Goal: Task Accomplishment & Management: Manage account settings

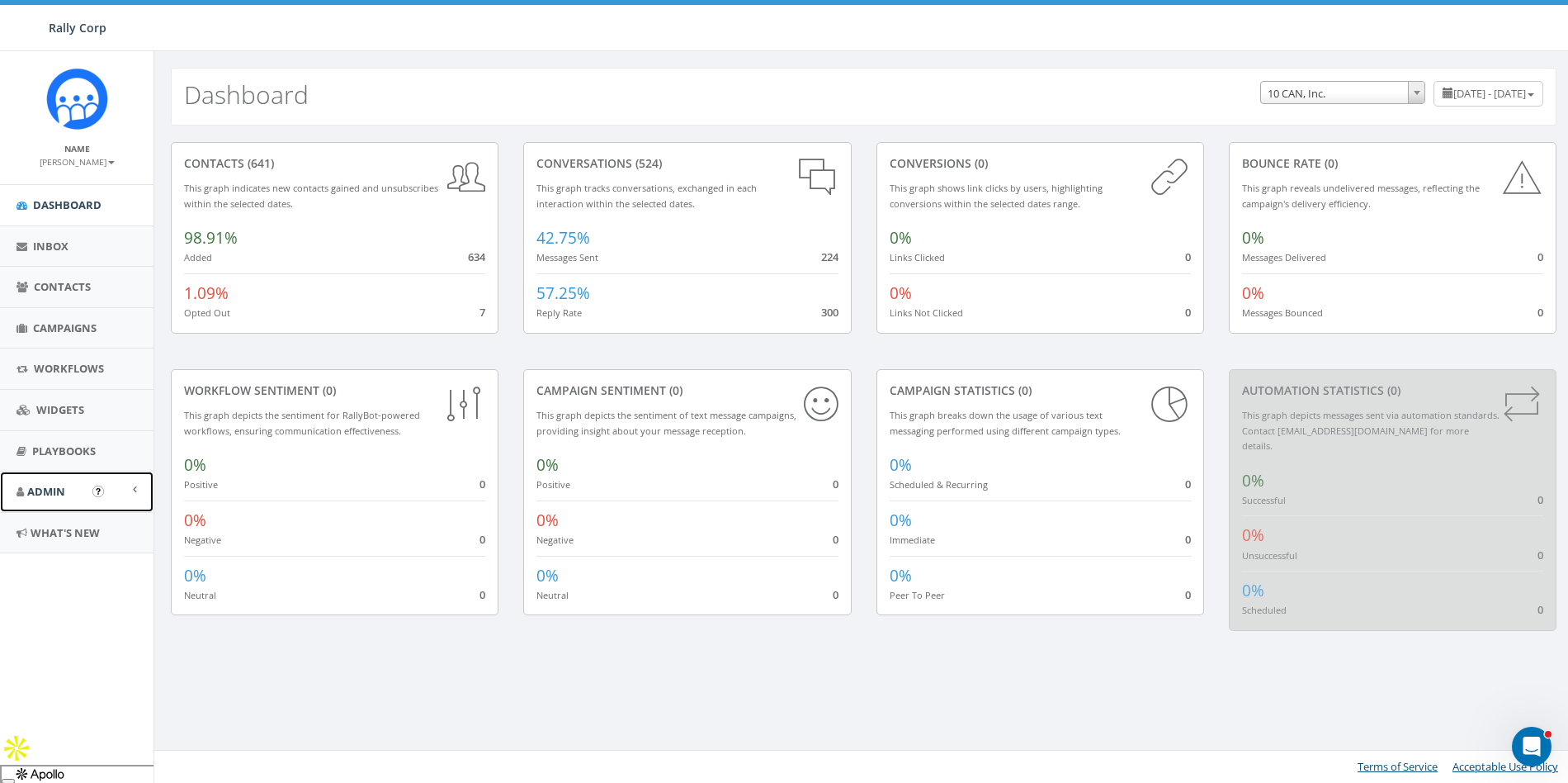
click at [78, 479] on link "Admin" at bounding box center [77, 491] width 153 height 41
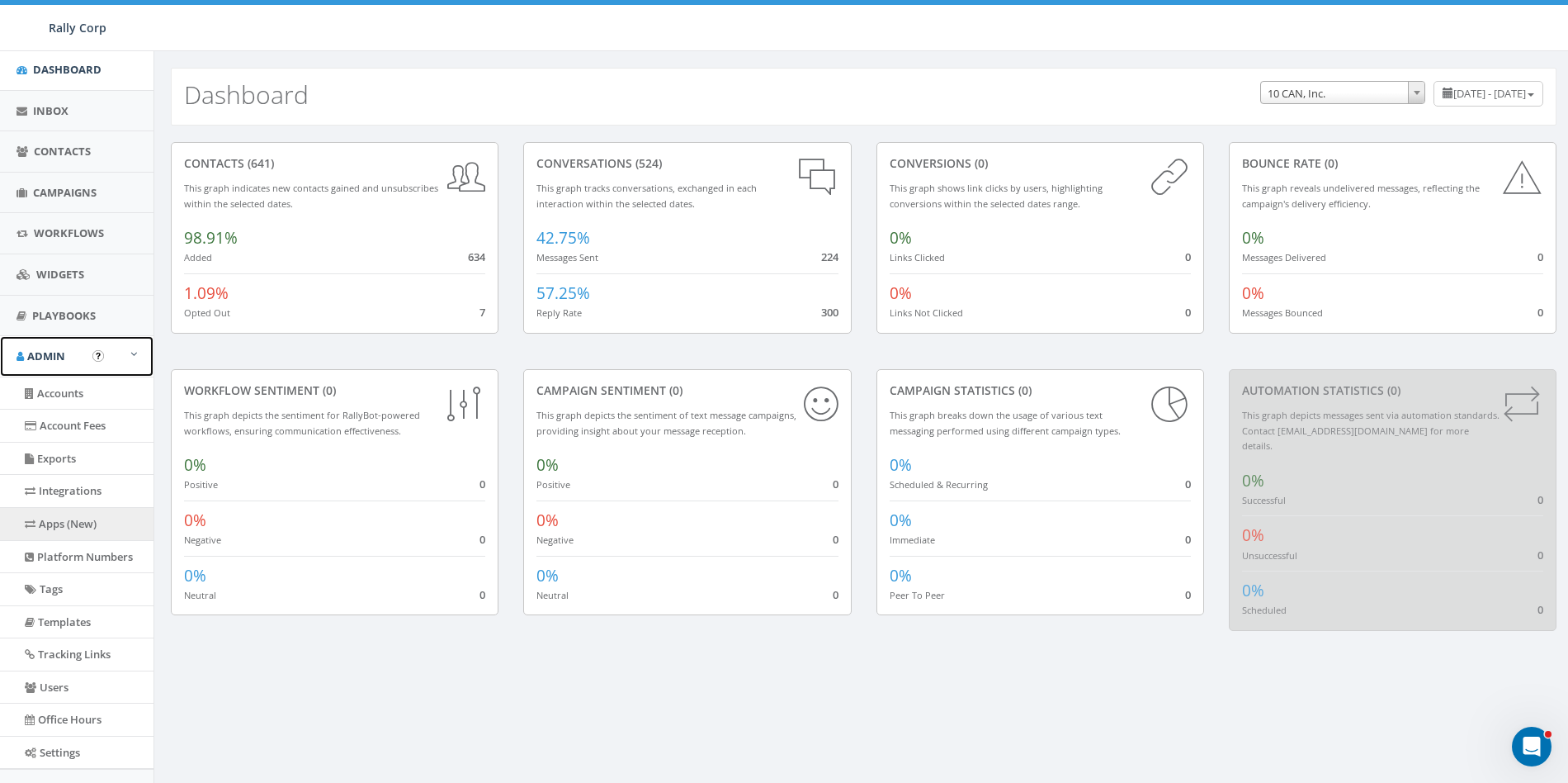
scroll to position [136, 0]
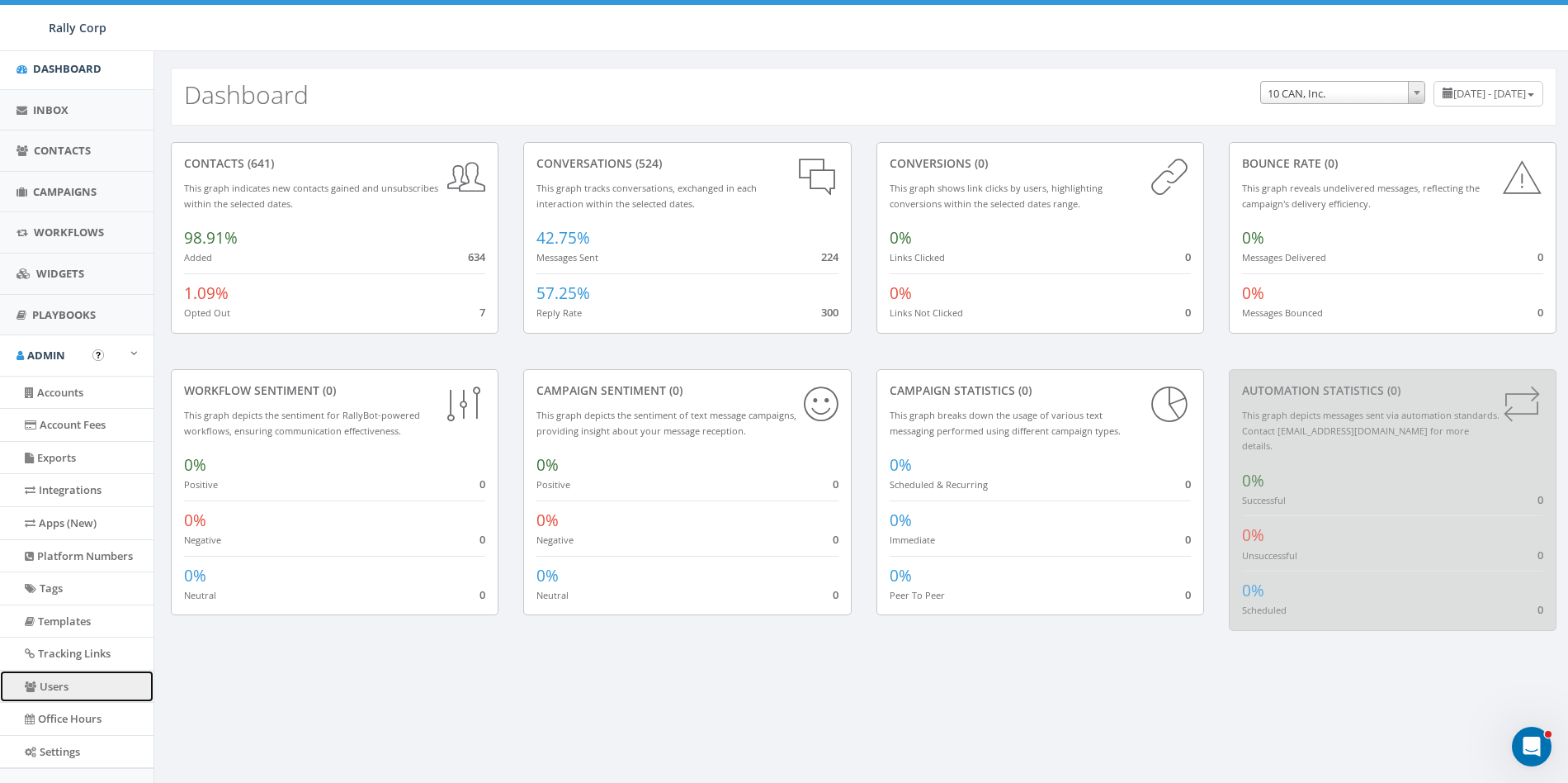
click at [55, 684] on link "Users" at bounding box center [77, 686] width 153 height 33
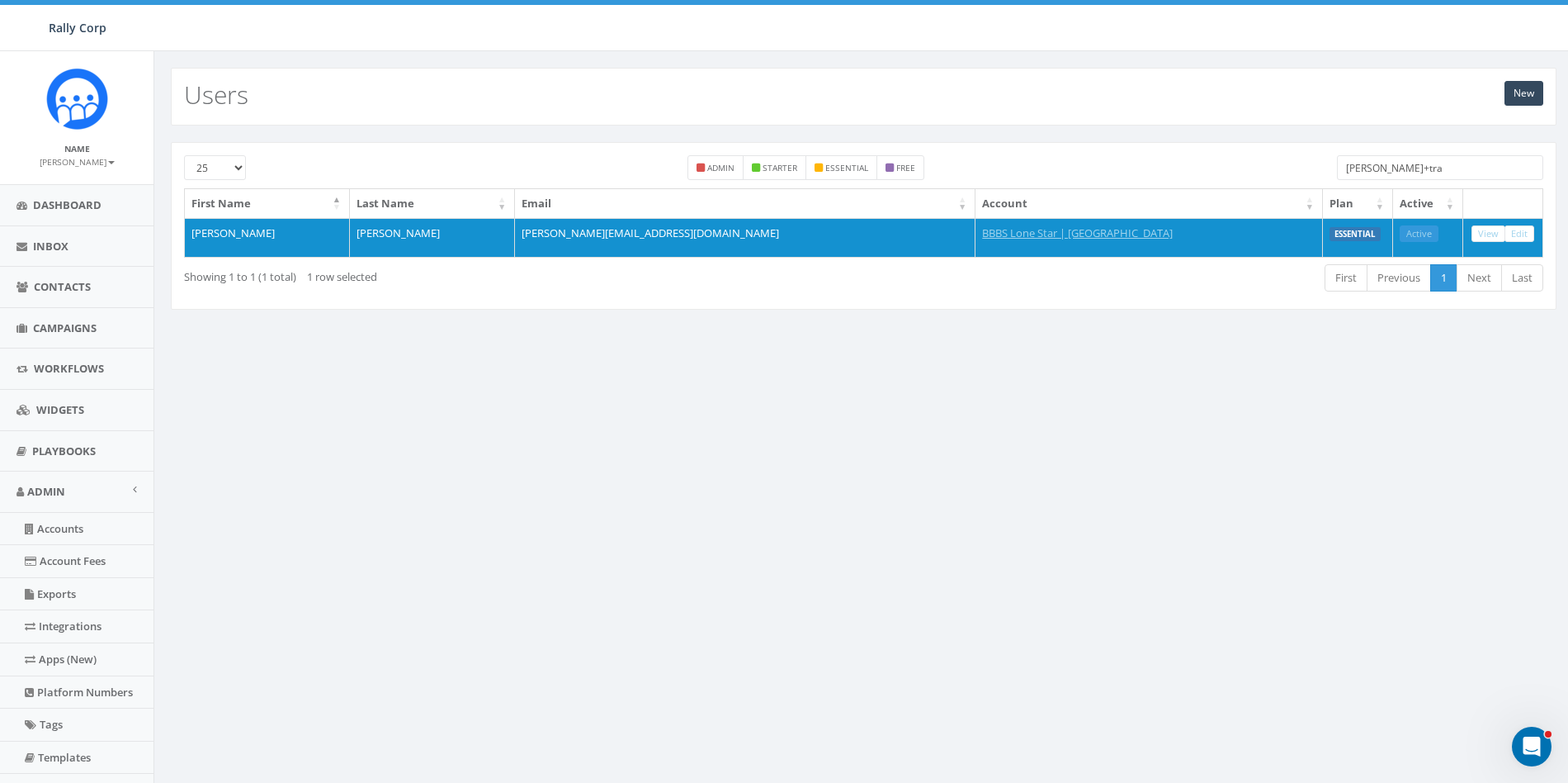
click at [1410, 164] on input "james+tra" at bounding box center [1440, 168] width 206 height 25
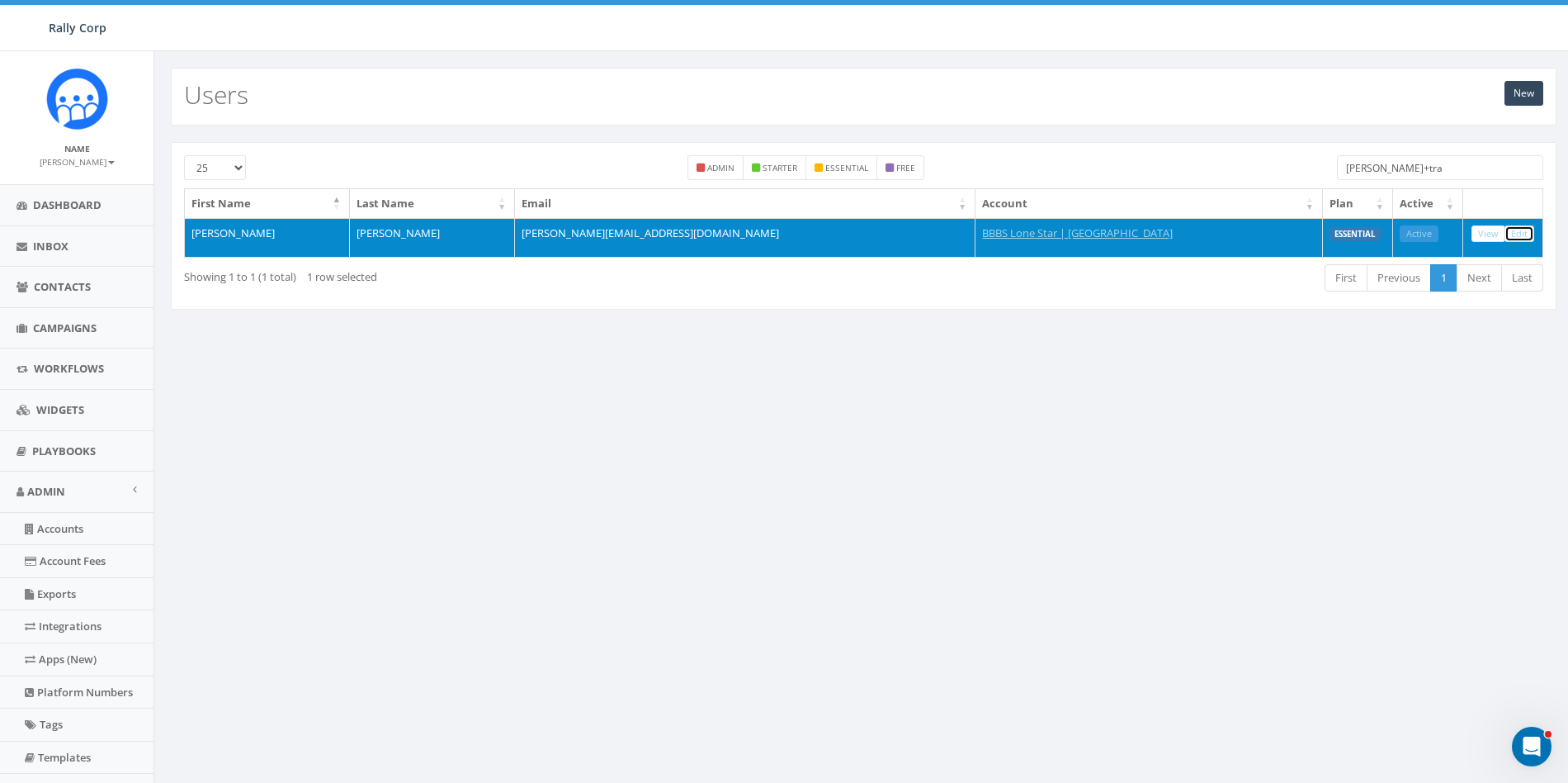
click at [1532, 235] on link "Edit" at bounding box center [1520, 233] width 30 height 18
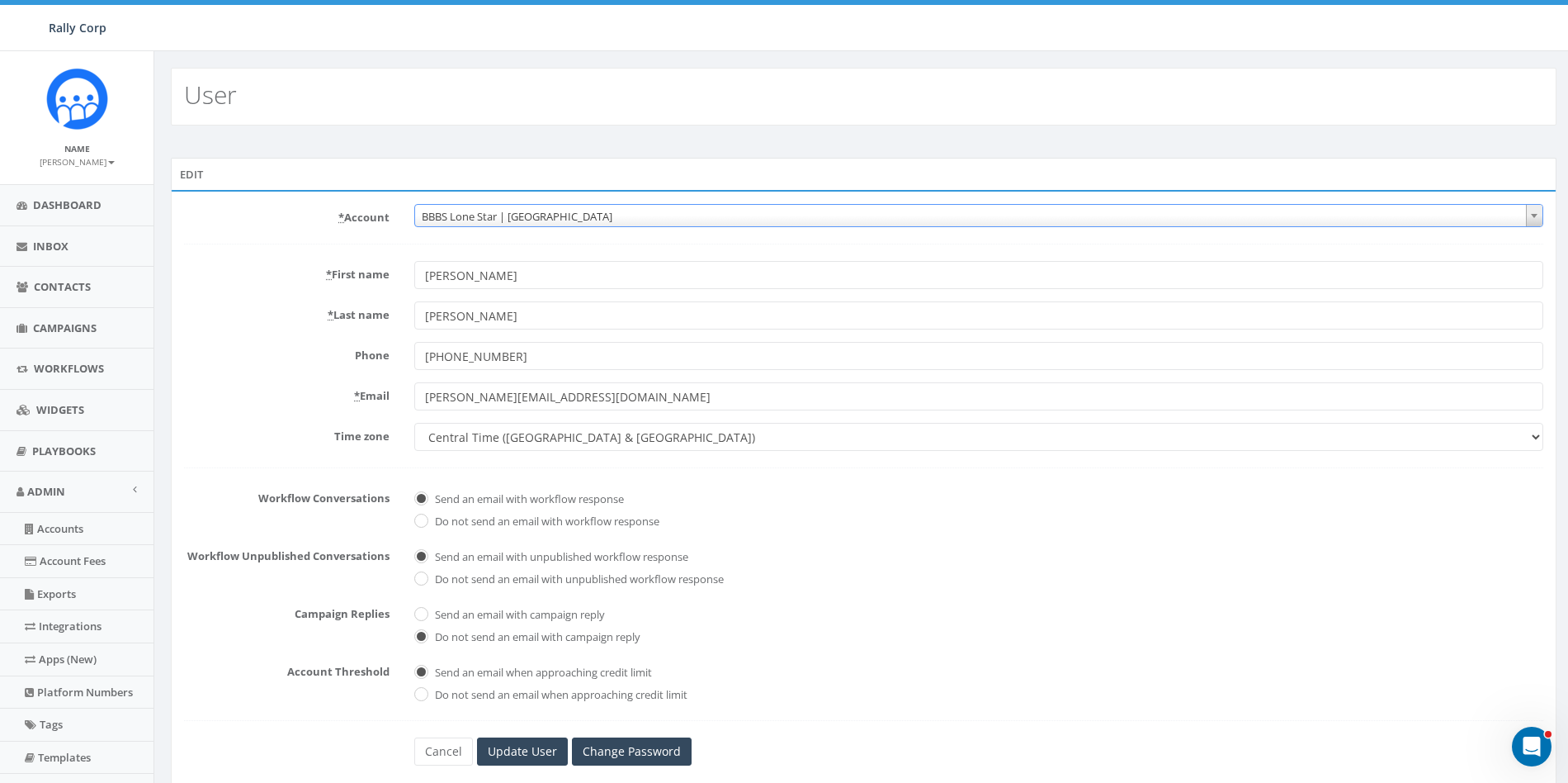
click at [561, 227] on body "Rally Corp Rally Corp Profile Sign Out 1.15 % of Available Amount Used You have…" at bounding box center [784, 391] width 1568 height 783
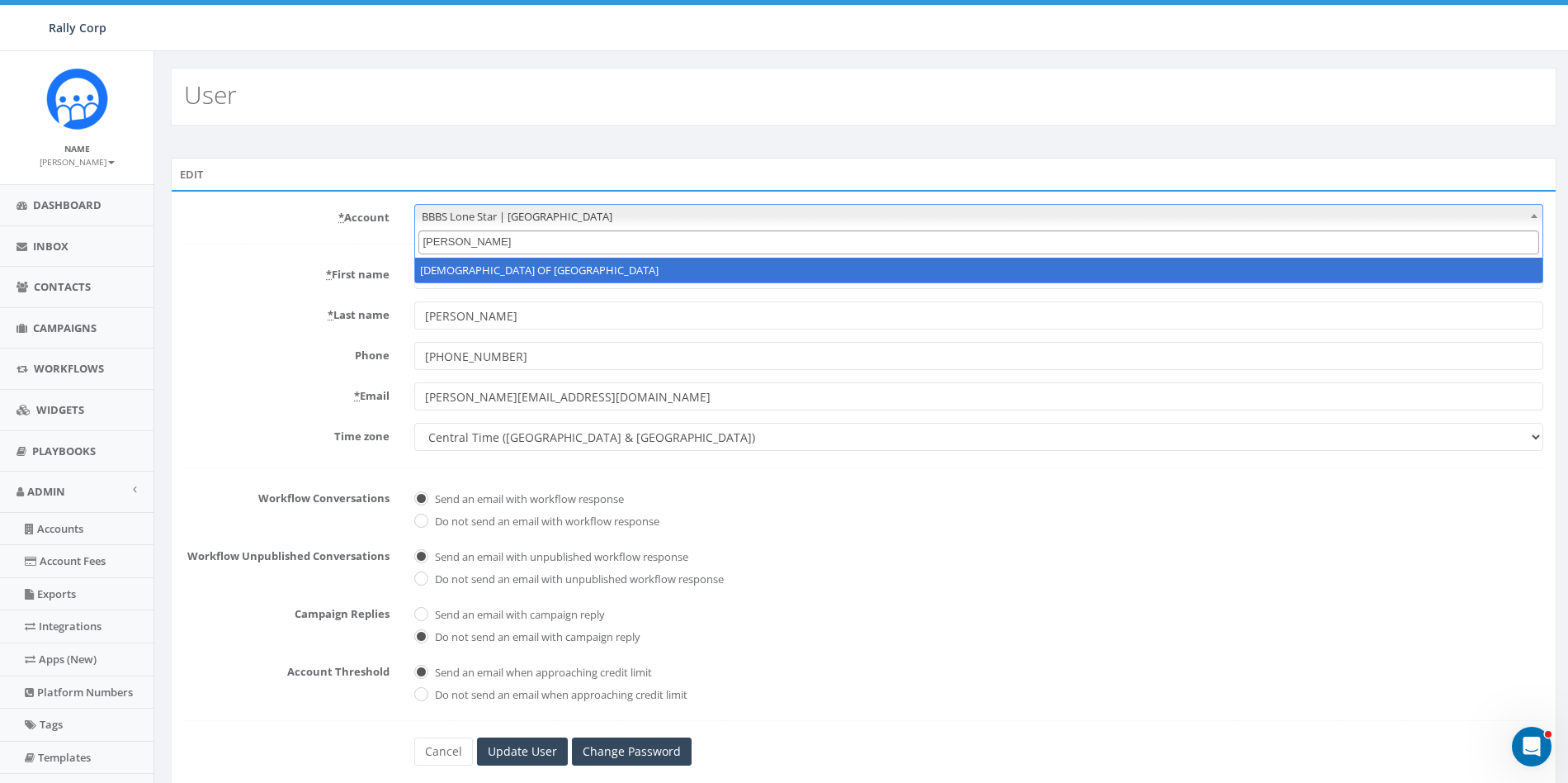
type input "polan"
select select "1360"
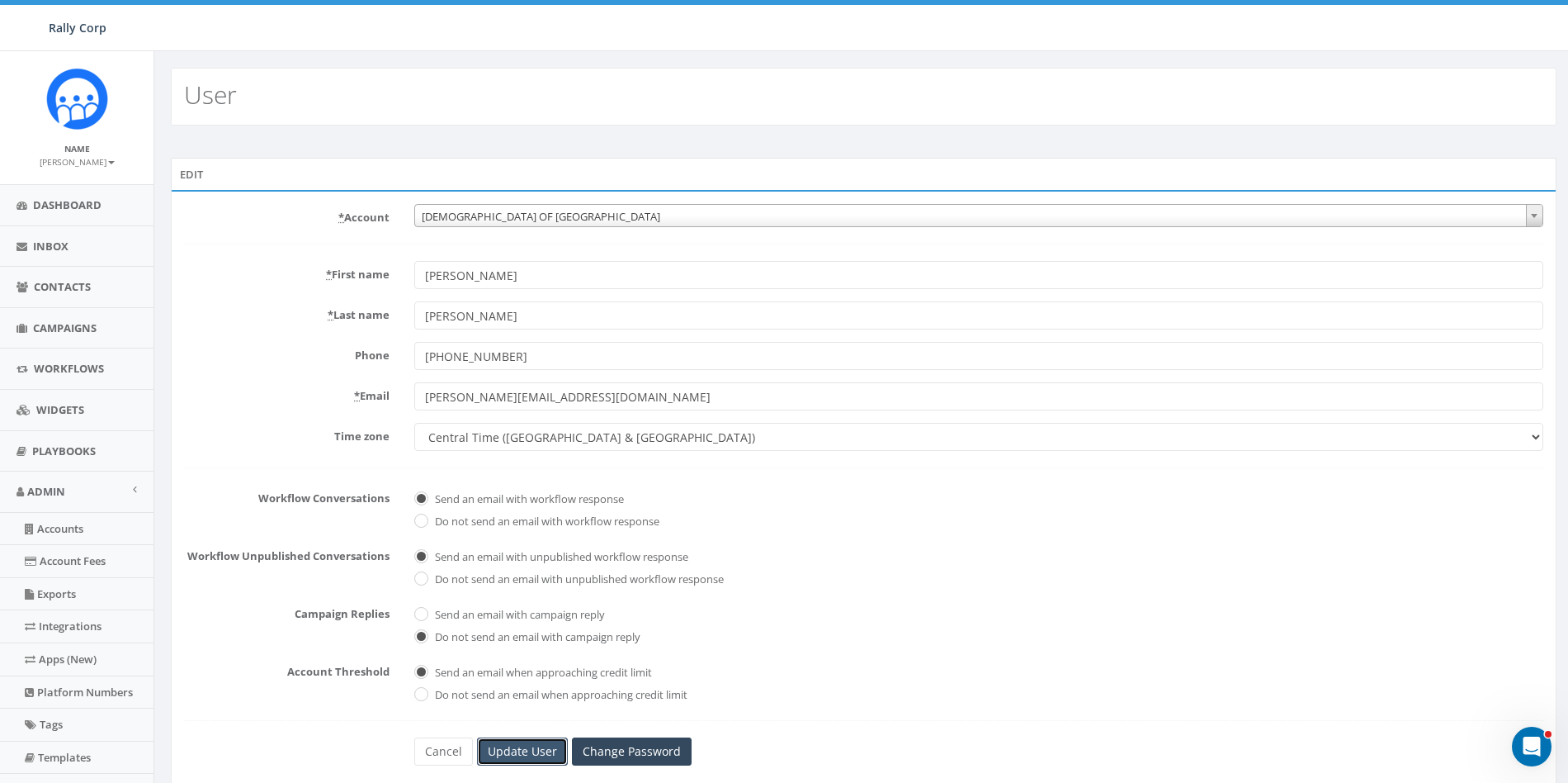
click at [515, 750] on input "Update User" at bounding box center [522, 751] width 91 height 28
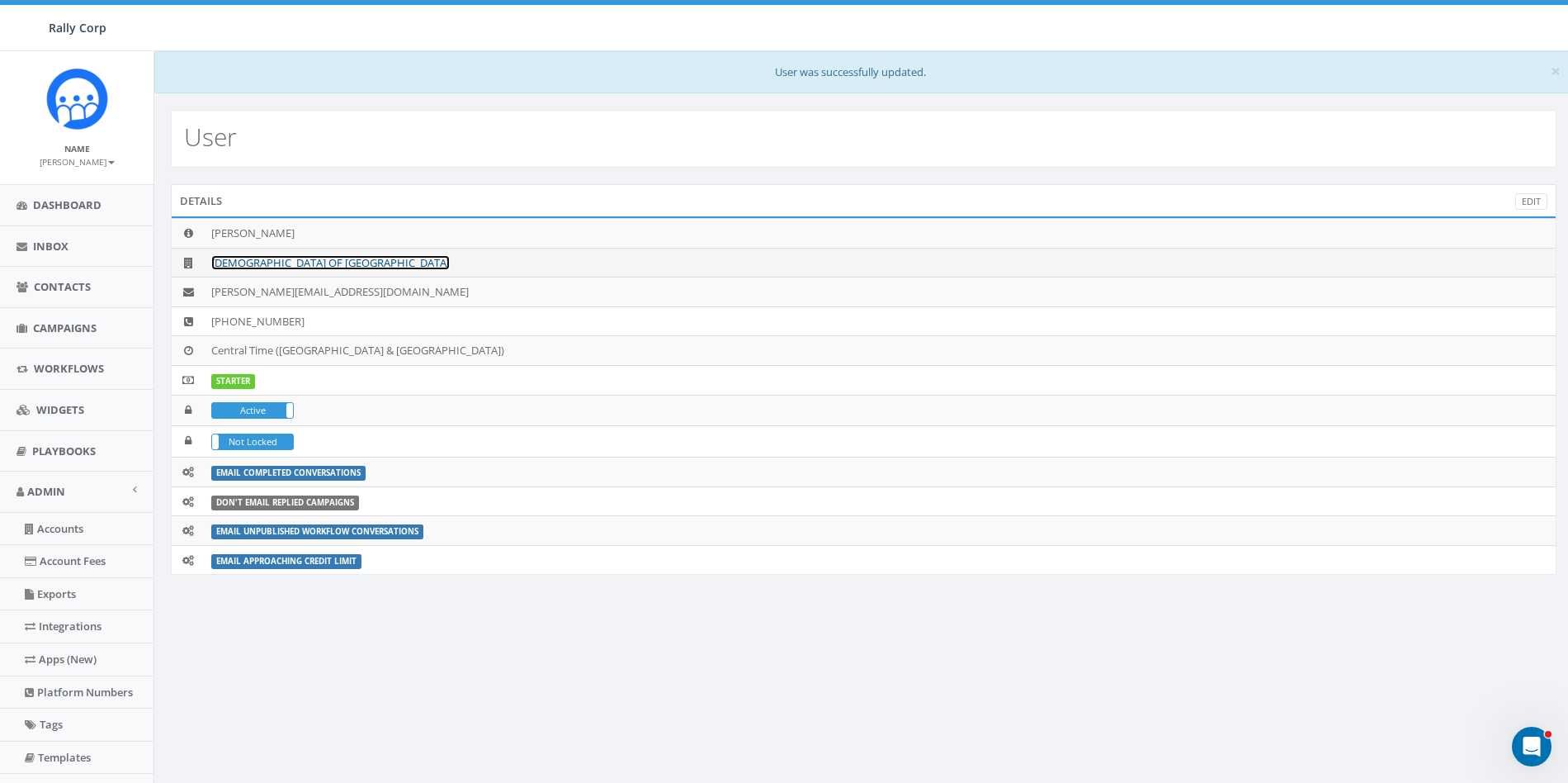
click at [293, 260] on link "[DEMOGRAPHIC_DATA] OF [GEOGRAPHIC_DATA]" at bounding box center [330, 263] width 238 height 15
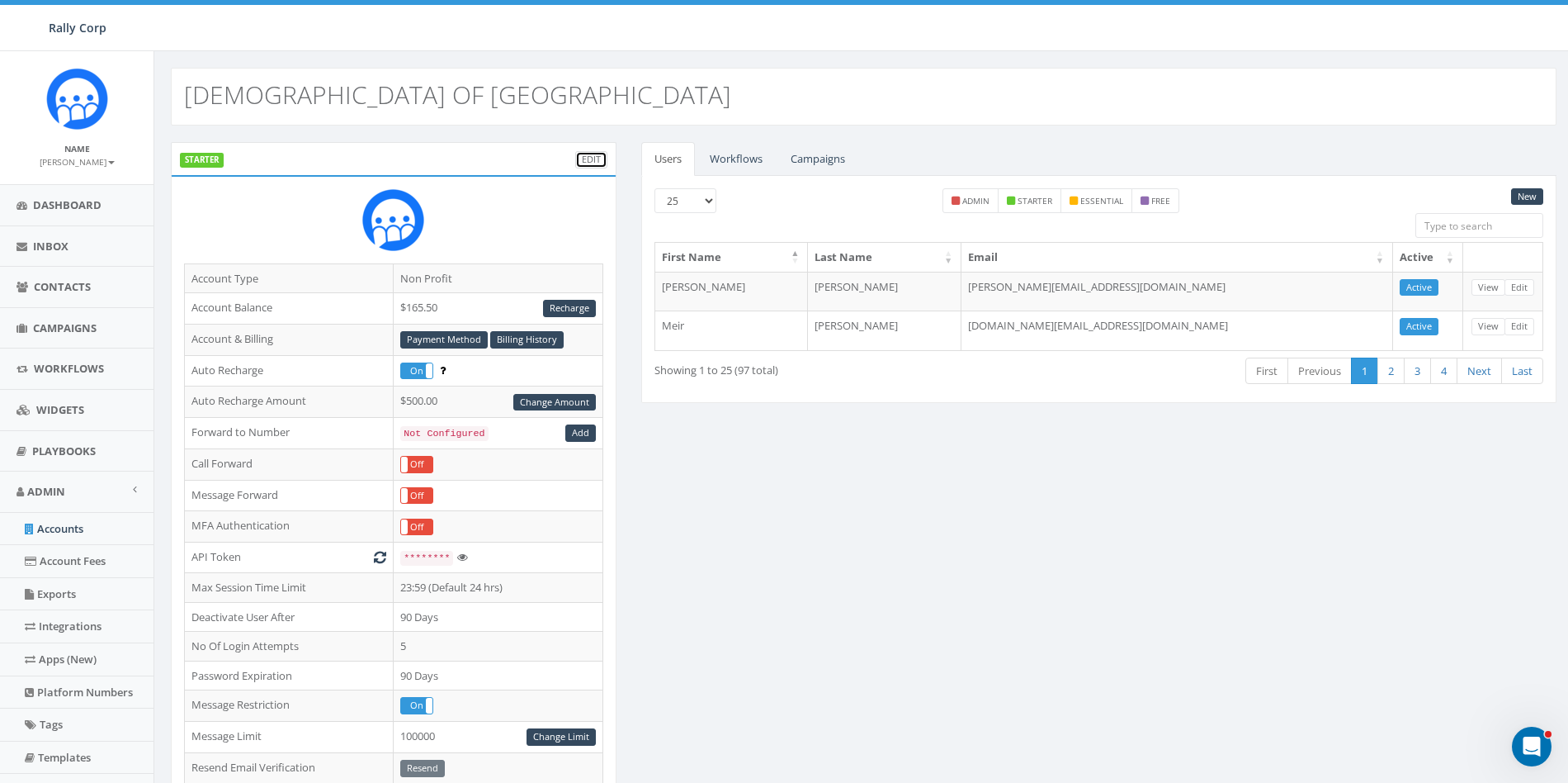
click at [589, 161] on link "Edit" at bounding box center [591, 159] width 33 height 18
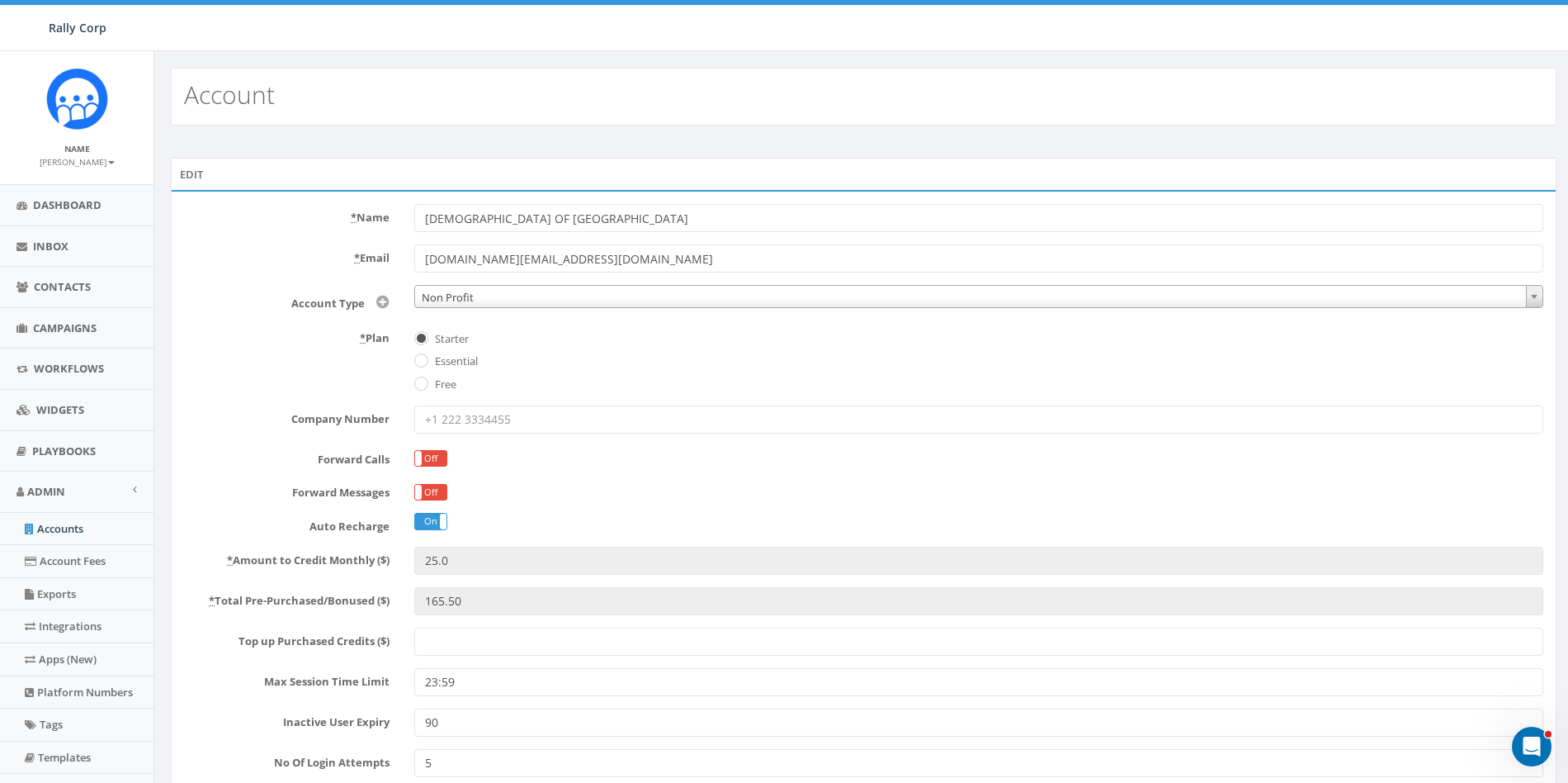
click at [999, 76] on div "Account" at bounding box center [864, 96] width 1385 height 58
click at [784, 87] on div "Account" at bounding box center [864, 96] width 1385 height 58
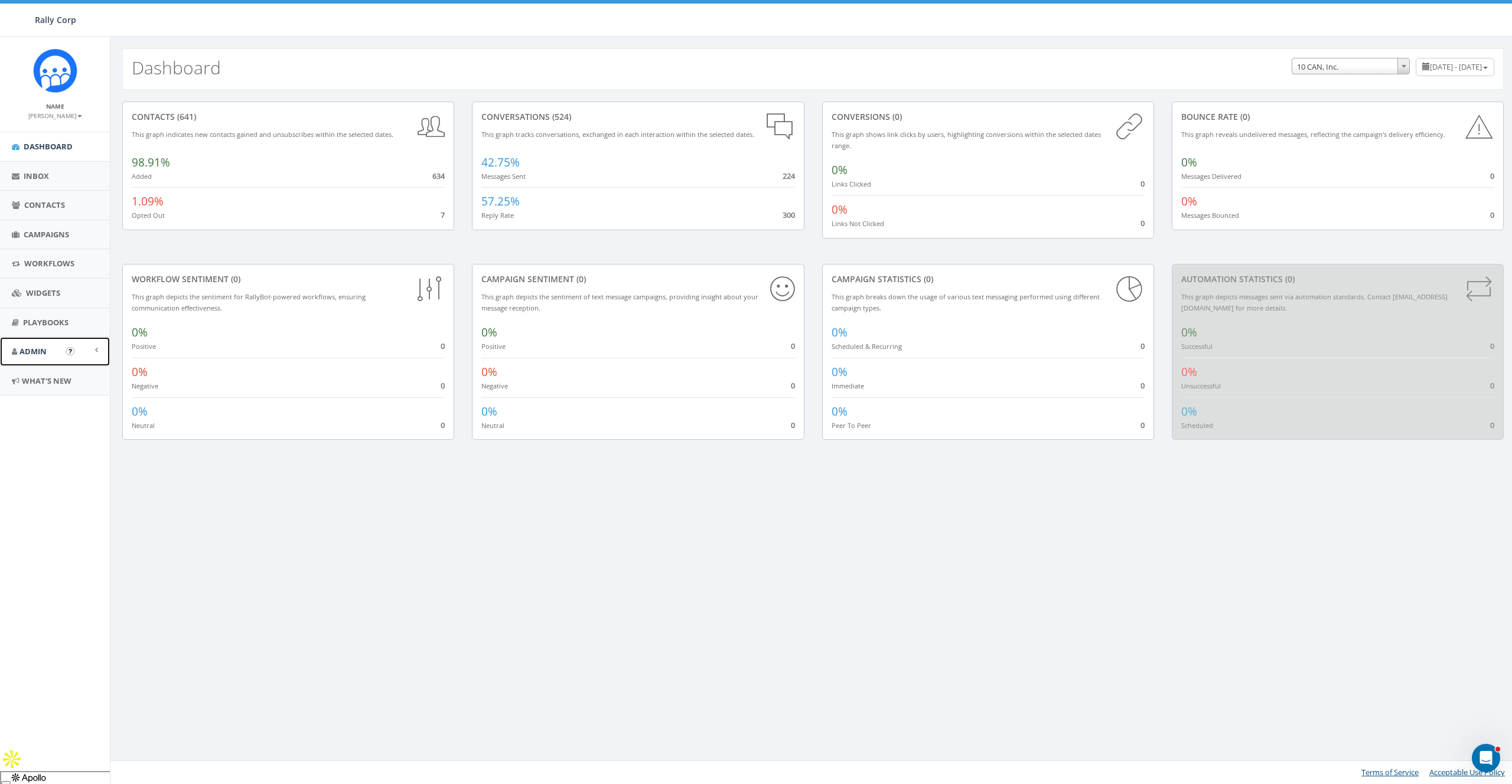
click at [32, 353] on span "Admin" at bounding box center [33, 351] width 27 height 11
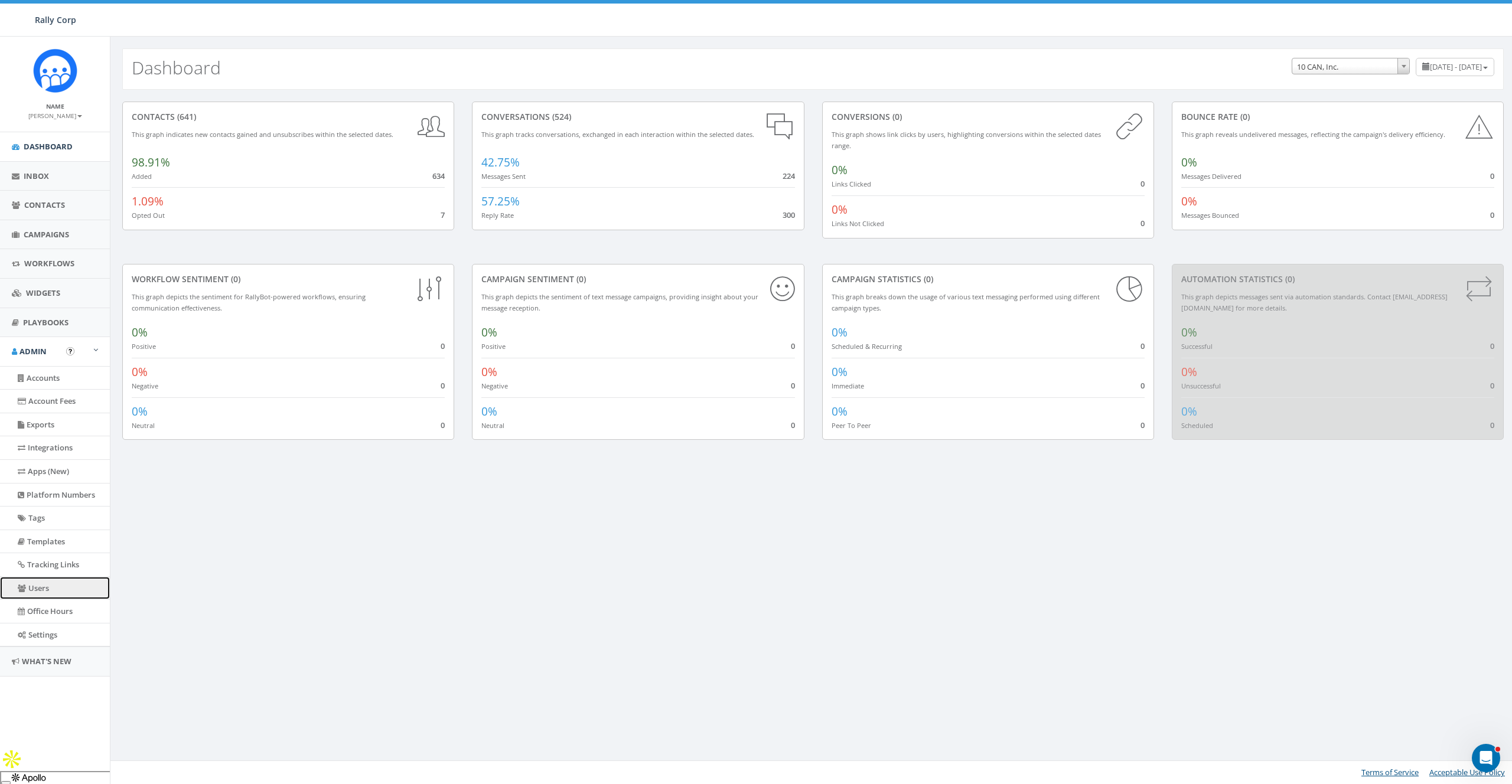
click at [41, 586] on link "Users" at bounding box center [55, 588] width 110 height 23
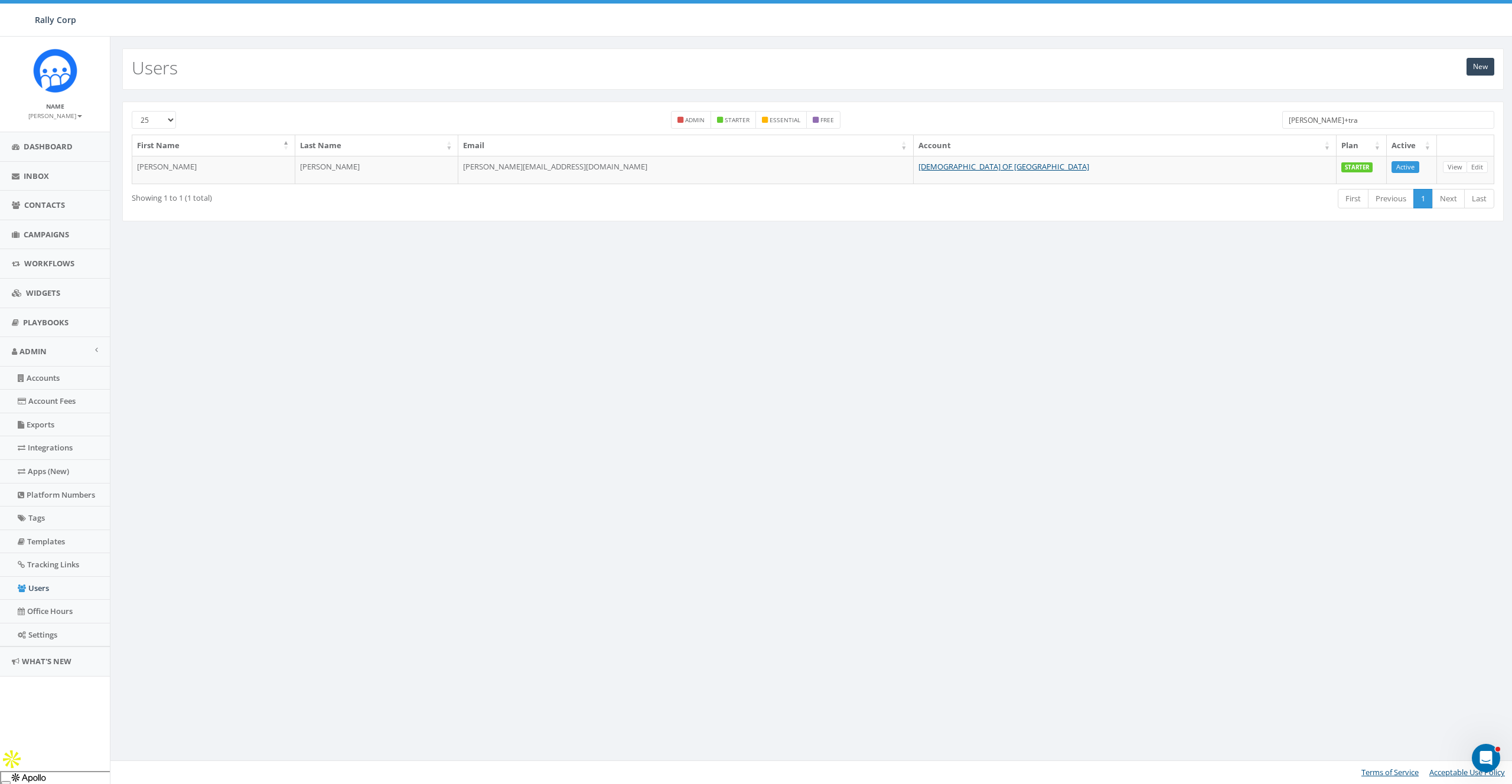
click at [1341, 114] on input "james+tra" at bounding box center [1388, 120] width 212 height 18
paste input "Carol Roleder"
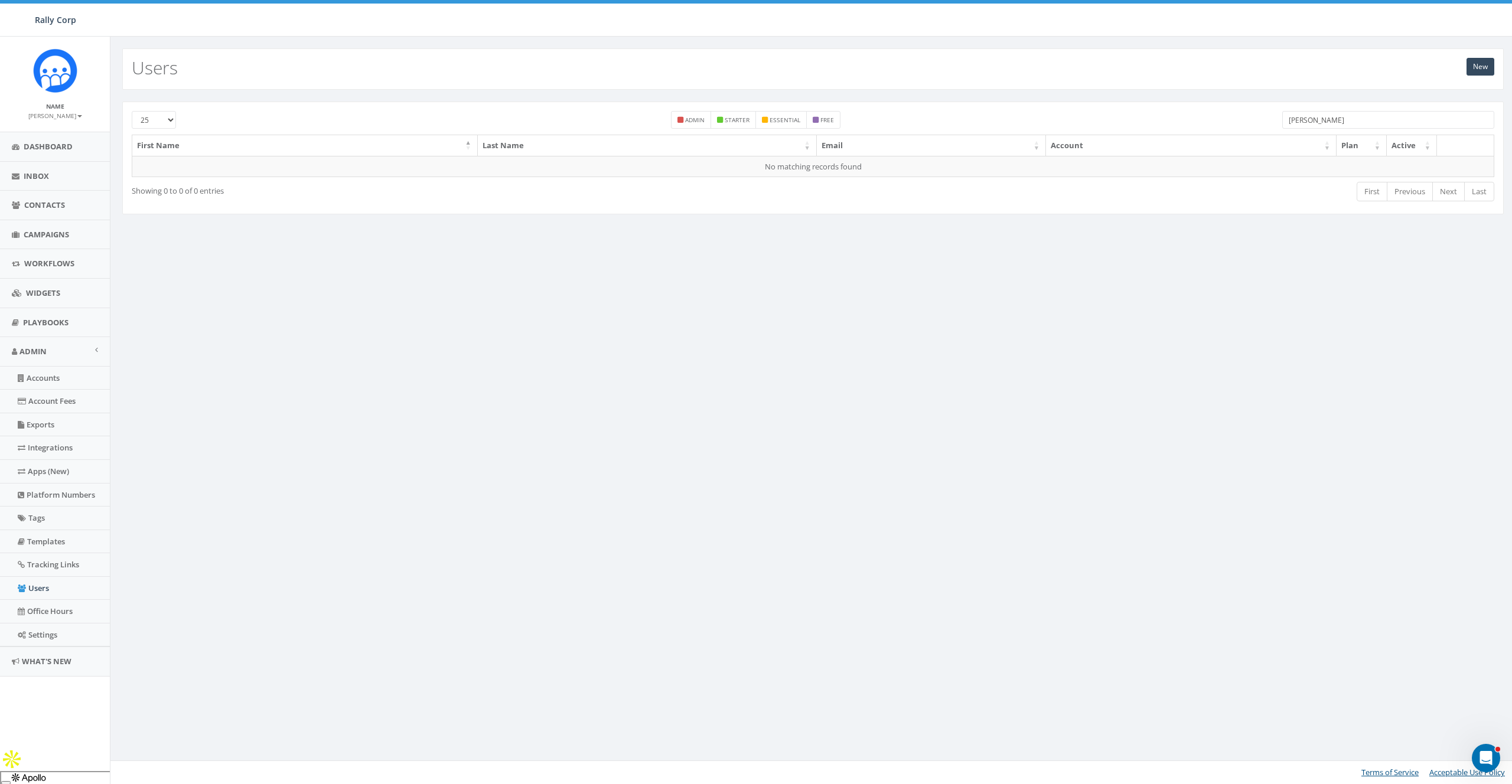
click at [1313, 119] on input "Carol Roleder" at bounding box center [1388, 120] width 212 height 18
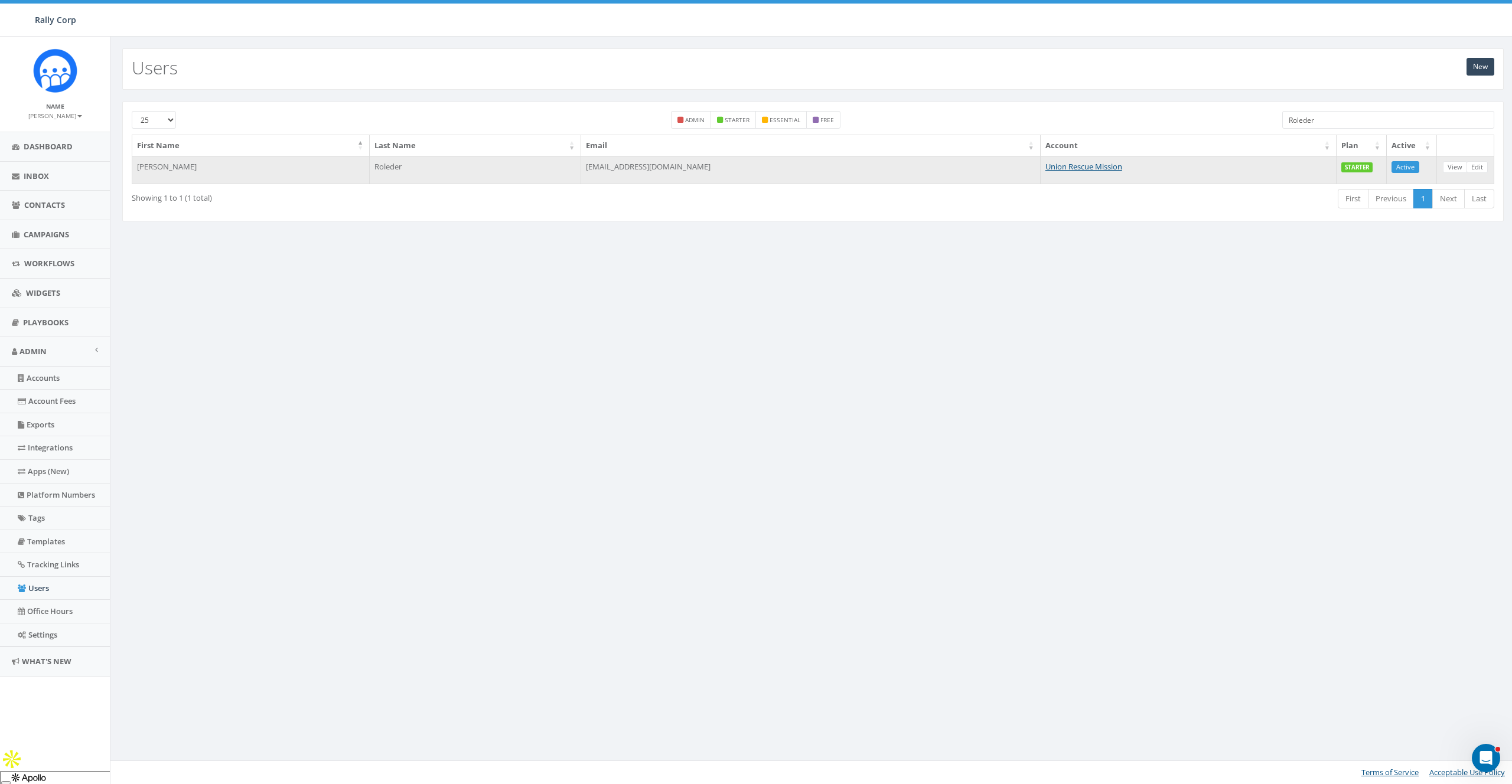
type input "Roleder"
click at [1040, 172] on td "Union Rescue Mission" at bounding box center [1188, 170] width 296 height 29
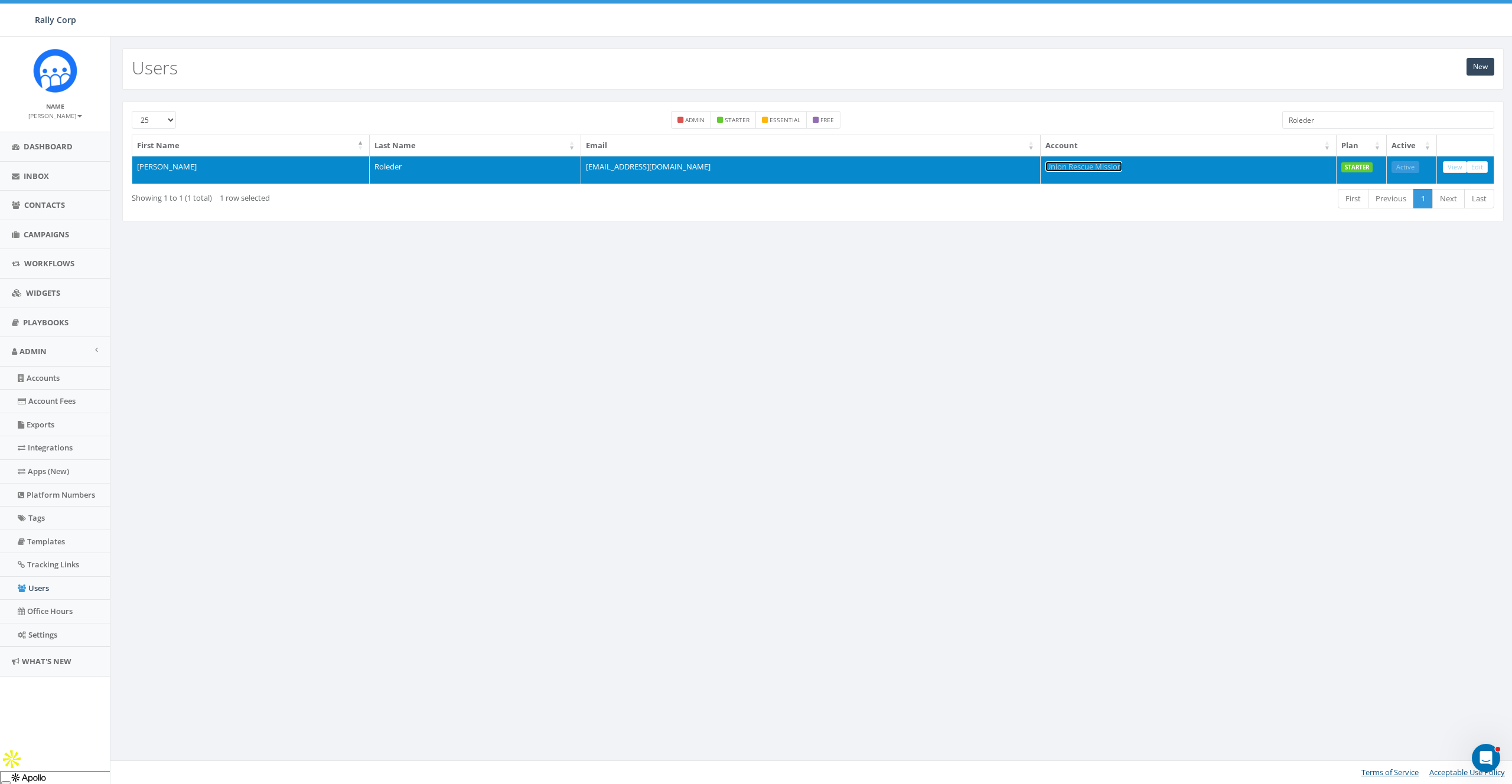
click at [1045, 165] on link "Union Rescue Mission" at bounding box center [1083, 166] width 77 height 11
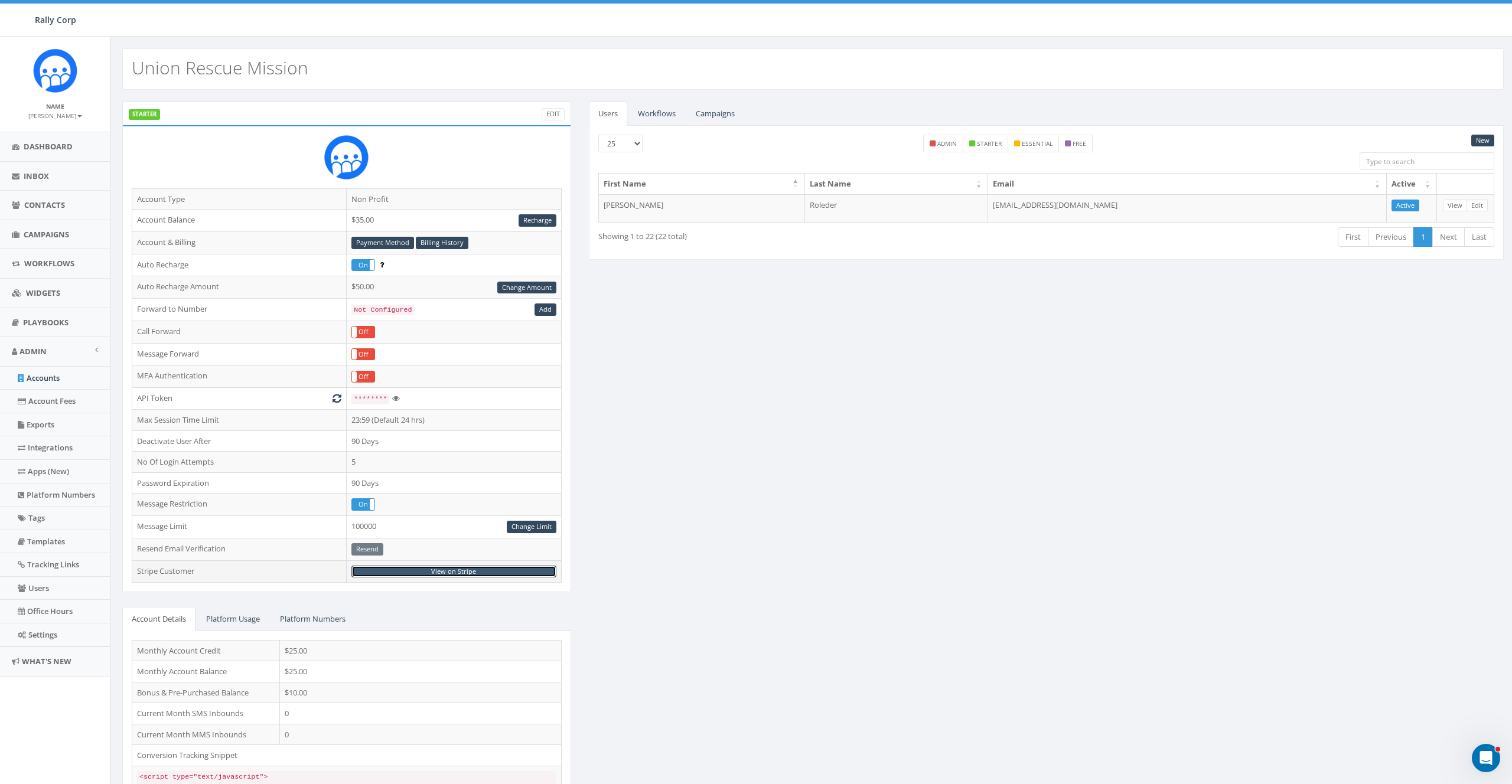
click at [458, 568] on link "View on Stripe" at bounding box center [453, 571] width 205 height 13
